Goal: Navigation & Orientation: Find specific page/section

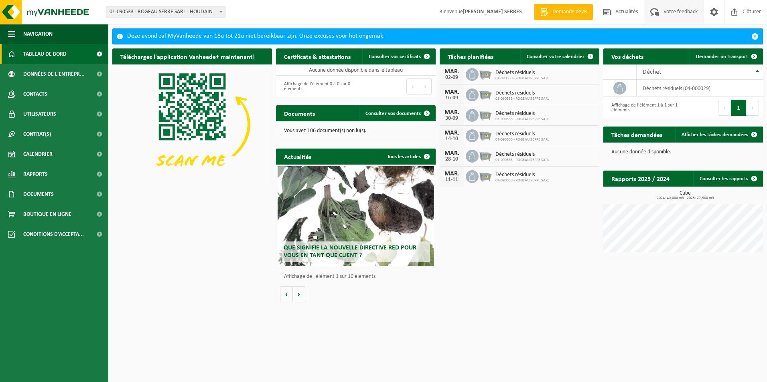
click at [683, 12] on span "Votre feedback" at bounding box center [680, 12] width 38 height 24
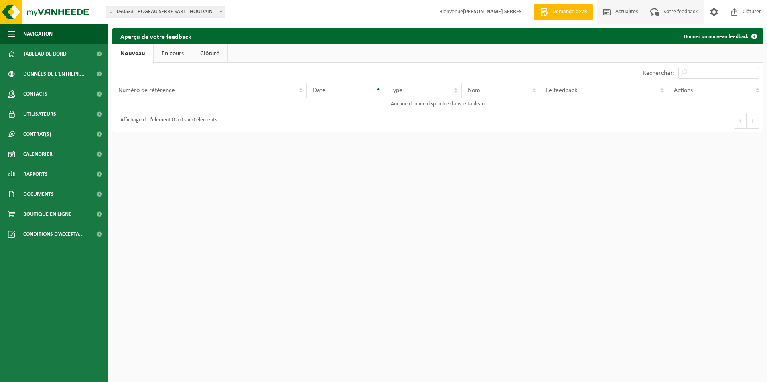
click at [627, 13] on span "Actualités" at bounding box center [626, 12] width 26 height 24
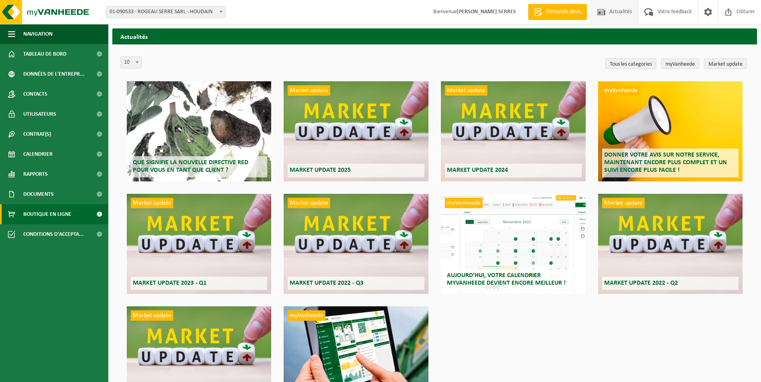
click at [47, 214] on span "Boutique en ligne" at bounding box center [47, 214] width 48 height 20
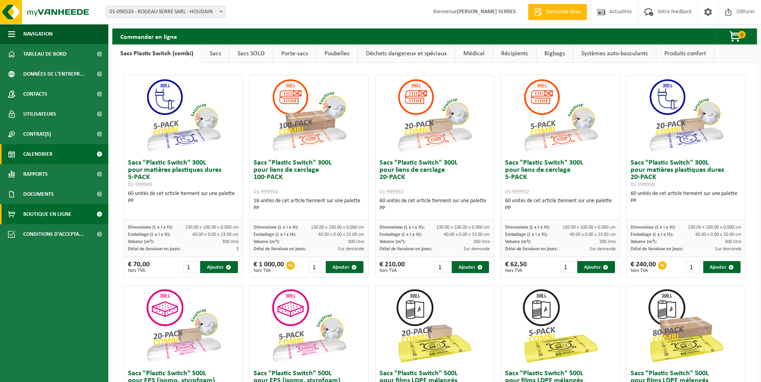
click at [48, 154] on span "Calendrier" at bounding box center [37, 154] width 29 height 20
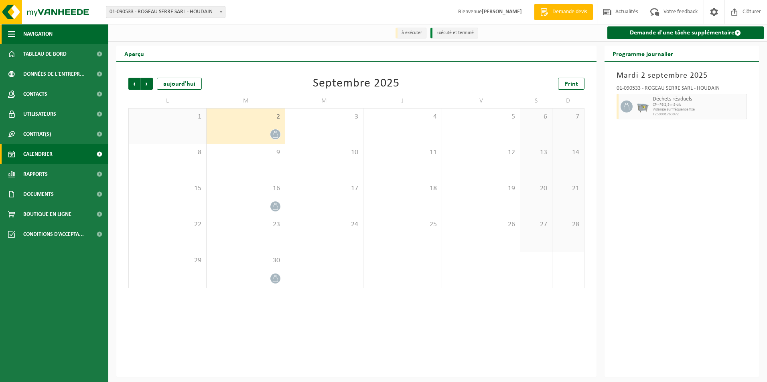
click at [38, 32] on span "Navigation" at bounding box center [37, 34] width 29 height 20
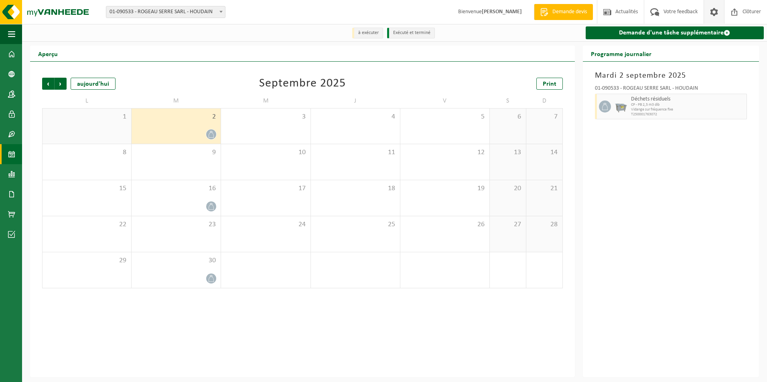
click at [714, 13] on span at bounding box center [714, 12] width 12 height 24
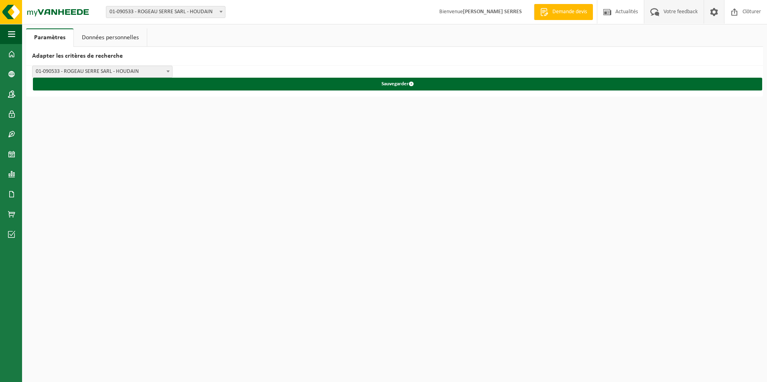
click at [682, 14] on span "Votre feedback" at bounding box center [680, 12] width 38 height 24
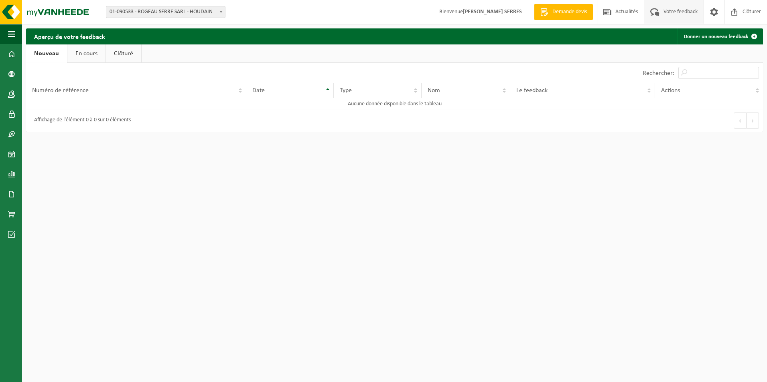
click at [48, 52] on link "Nouveau" at bounding box center [46, 53] width 41 height 18
click at [485, 14] on strong "[PERSON_NAME] SERRES" at bounding box center [492, 12] width 59 height 6
click at [14, 55] on span at bounding box center [11, 54] width 7 height 20
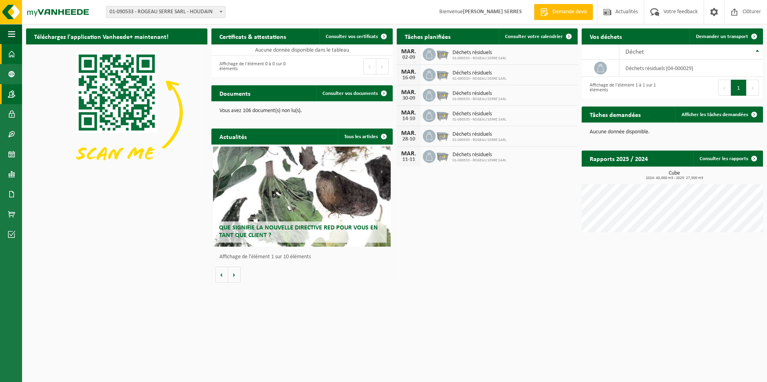
click at [16, 95] on link "Contacts" at bounding box center [11, 94] width 22 height 20
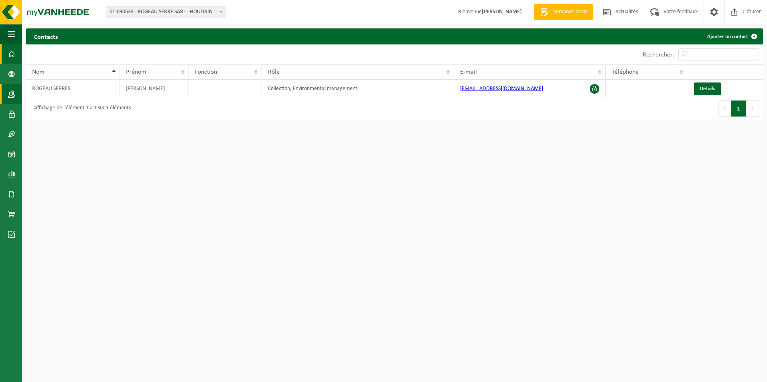
click at [10, 55] on span at bounding box center [11, 54] width 7 height 20
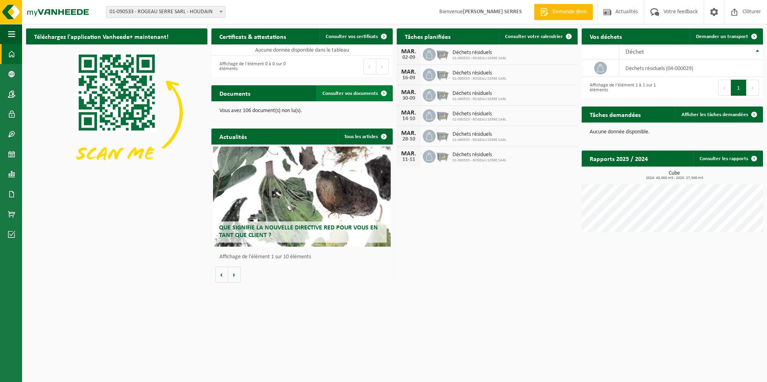
click at [359, 93] on span "Consulter vos documents" at bounding box center [349, 93] width 55 height 5
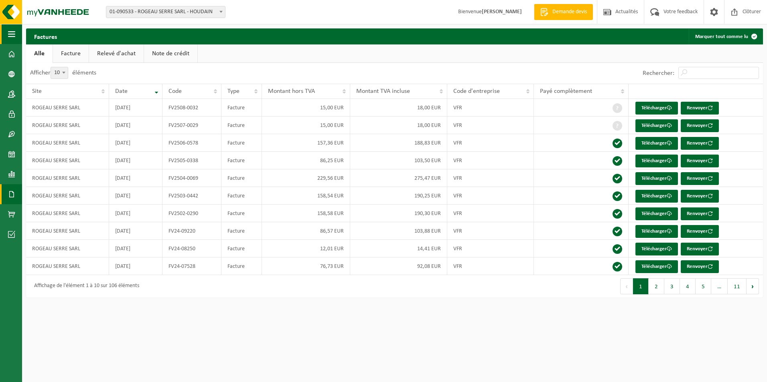
click at [14, 37] on span "button" at bounding box center [11, 34] width 7 height 20
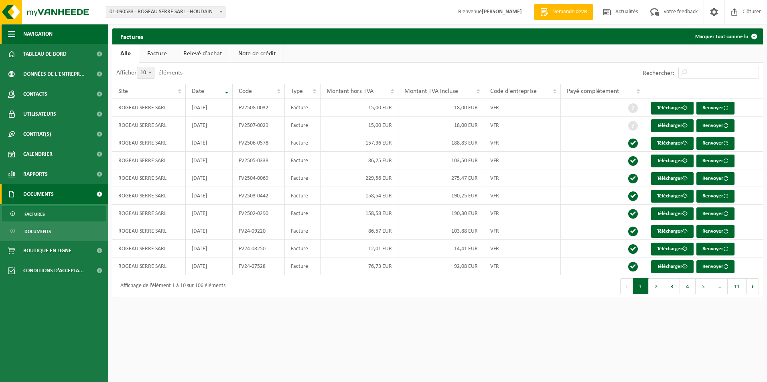
click at [17, 31] on button "Navigation" at bounding box center [54, 34] width 108 height 20
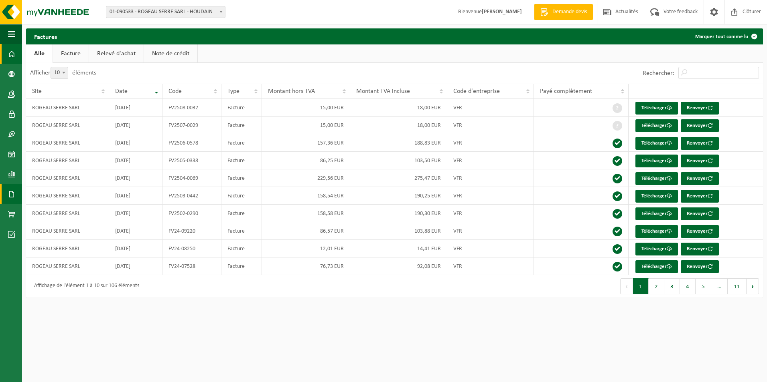
click at [10, 51] on span at bounding box center [11, 54] width 7 height 20
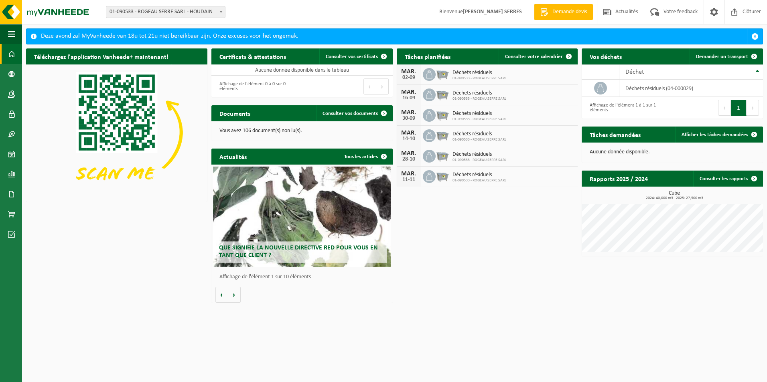
click at [223, 12] on span at bounding box center [221, 11] width 8 height 10
